Goal: Find specific page/section

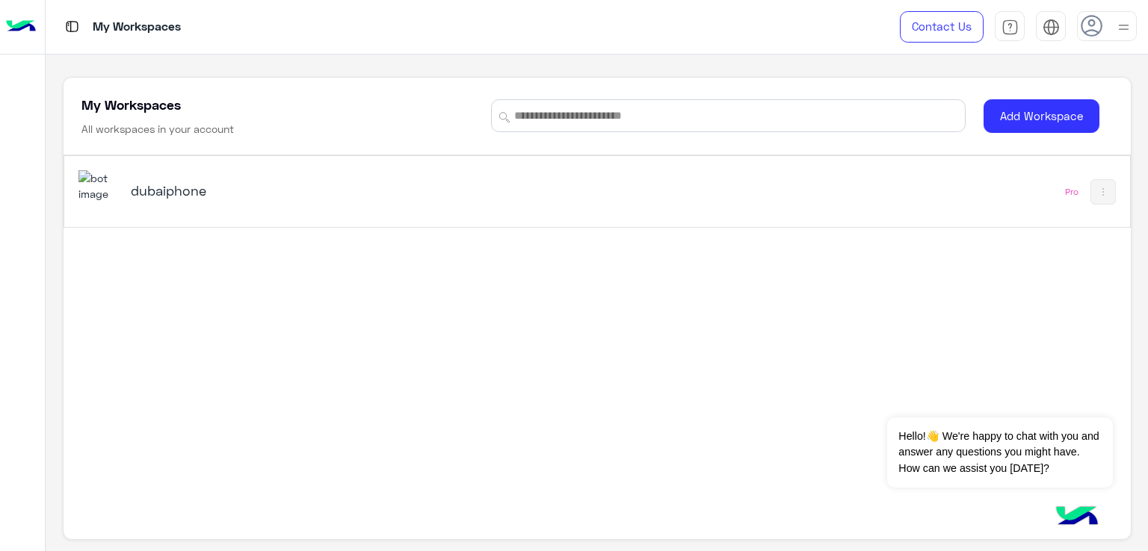
click at [135, 186] on h5 "dubaiphone" at bounding box center [318, 191] width 374 height 18
